Goal: Task Accomplishment & Management: Manage account settings

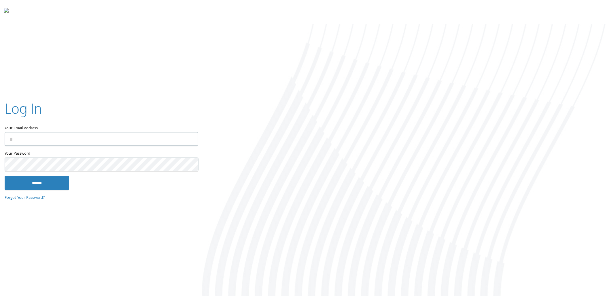
type input "**********"
click at [39, 186] on input "******" at bounding box center [37, 183] width 65 height 14
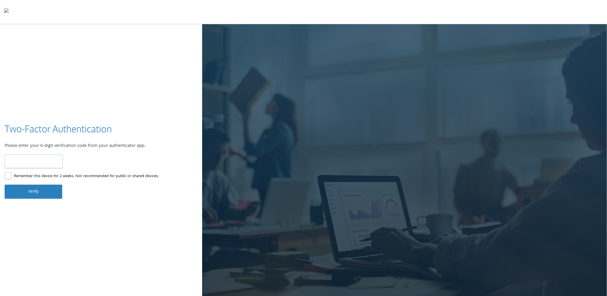
click at [56, 164] on input "number" at bounding box center [34, 161] width 58 height 14
type input "******"
